Goal: Navigation & Orientation: Understand site structure

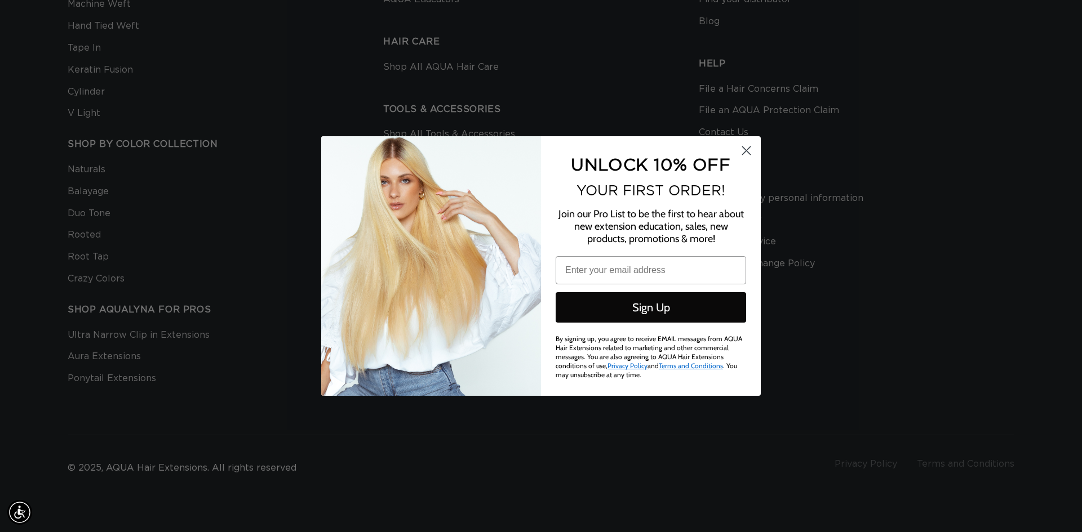
scroll to position [0, 1002]
click at [744, 150] on circle "Close dialog" at bounding box center [746, 150] width 19 height 19
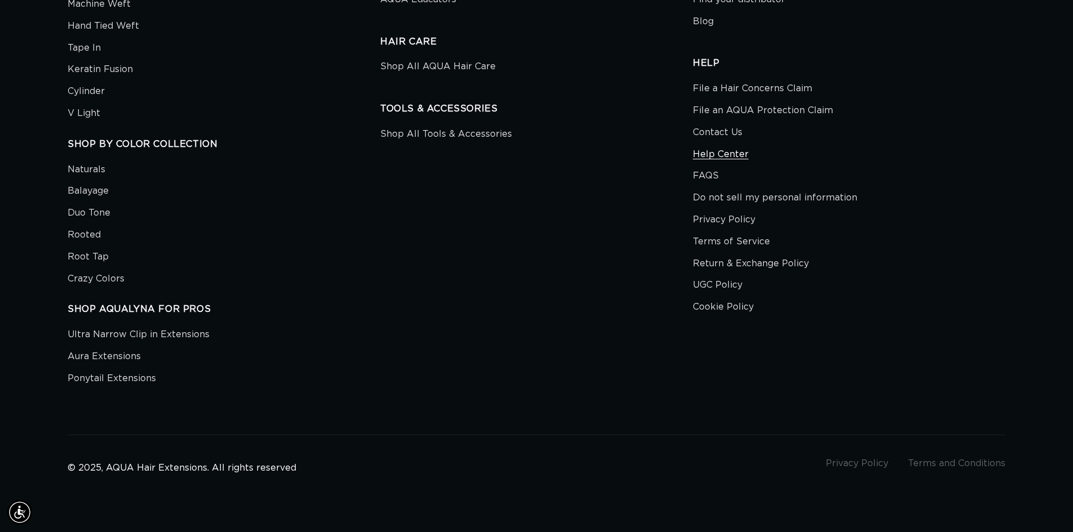
scroll to position [0, 1986]
click at [723, 225] on link "Privacy Policy" at bounding box center [724, 220] width 63 height 22
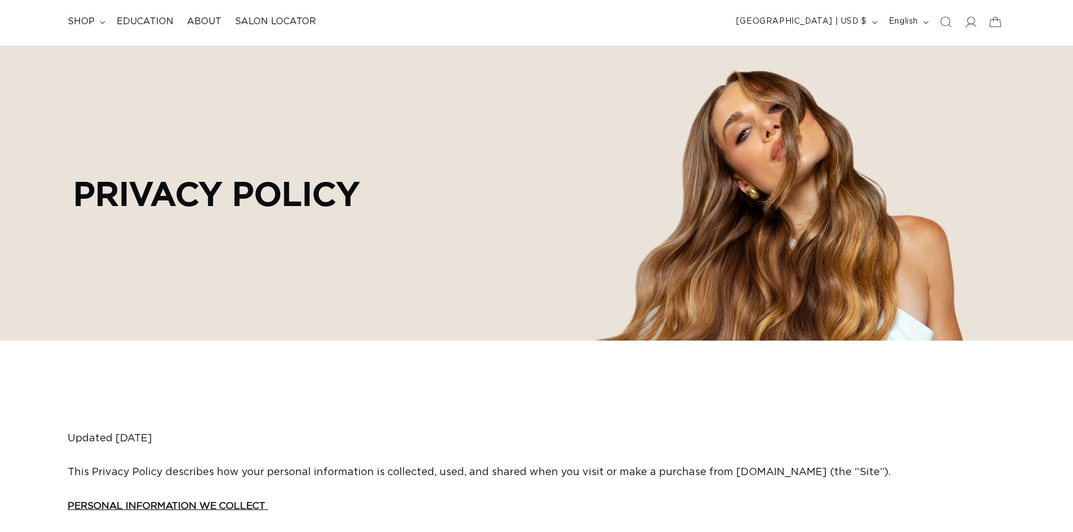
scroll to position [70, 0]
click at [582, 292] on div "Privacy policy" at bounding box center [537, 192] width 1062 height 295
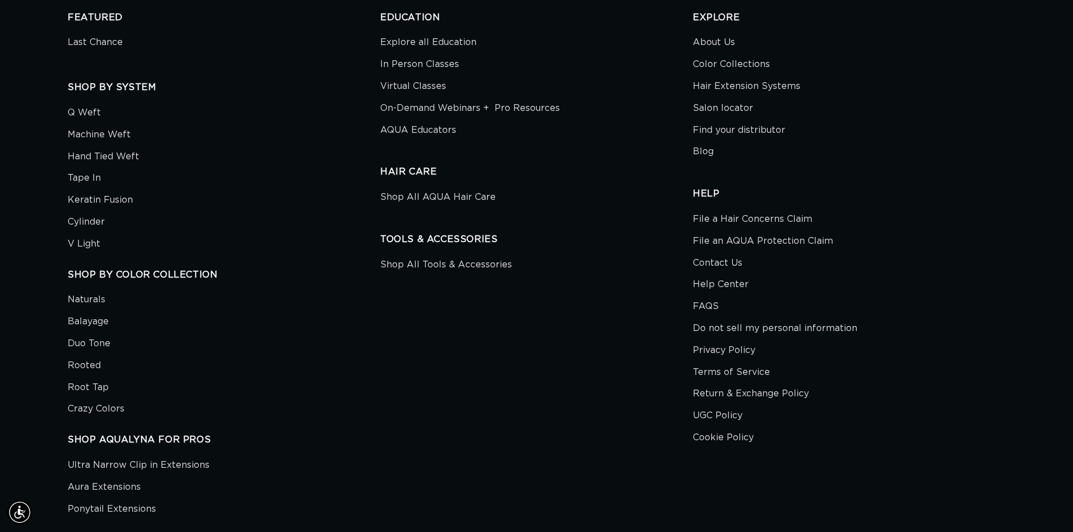
scroll to position [0, 0]
click at [733, 252] on link "File an AQUA Protection Claim" at bounding box center [763, 241] width 140 height 22
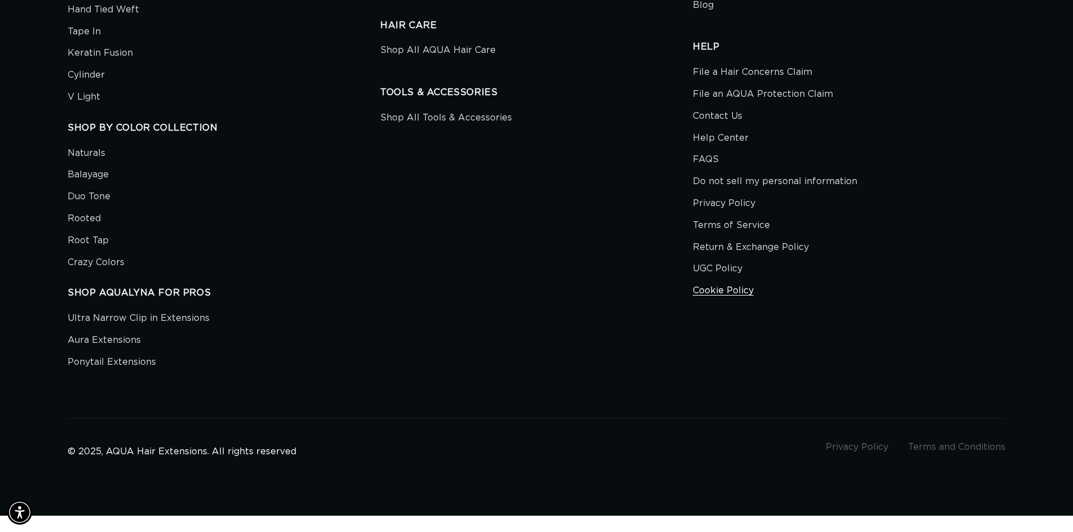
scroll to position [0, 1986]
click at [727, 287] on link "Cookie Policy" at bounding box center [723, 291] width 61 height 22
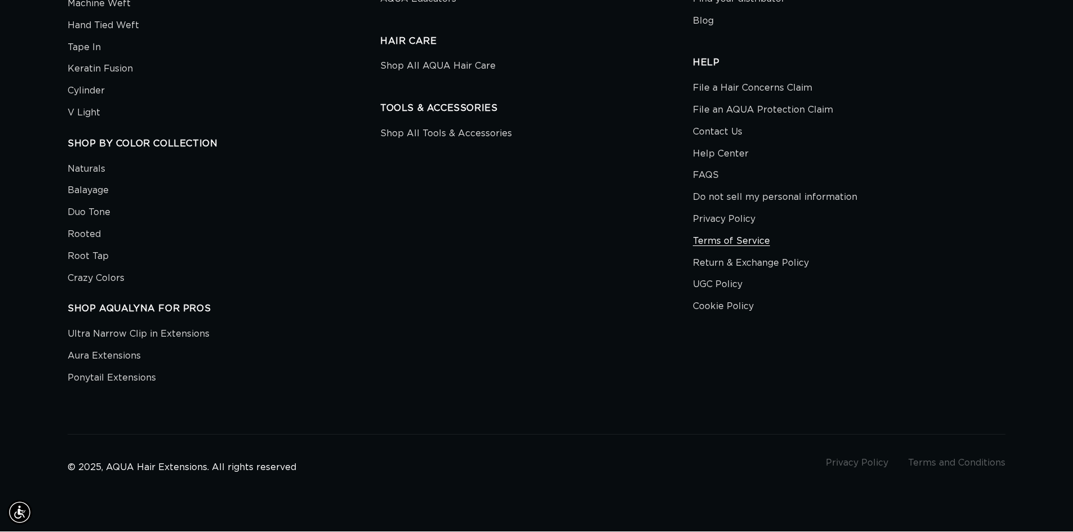
click at [726, 230] on link "Terms of Service" at bounding box center [731, 241] width 77 height 22
